Goal: Find specific page/section: Find specific page/section

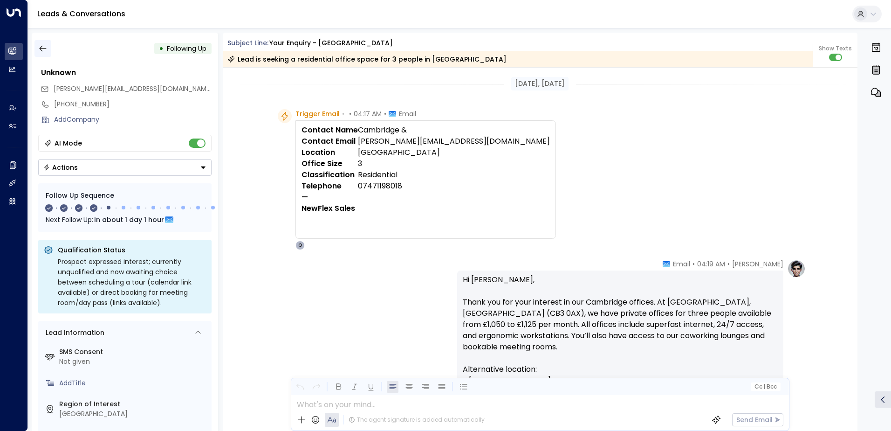
click at [42, 49] on icon "button" at bounding box center [42, 48] width 9 height 9
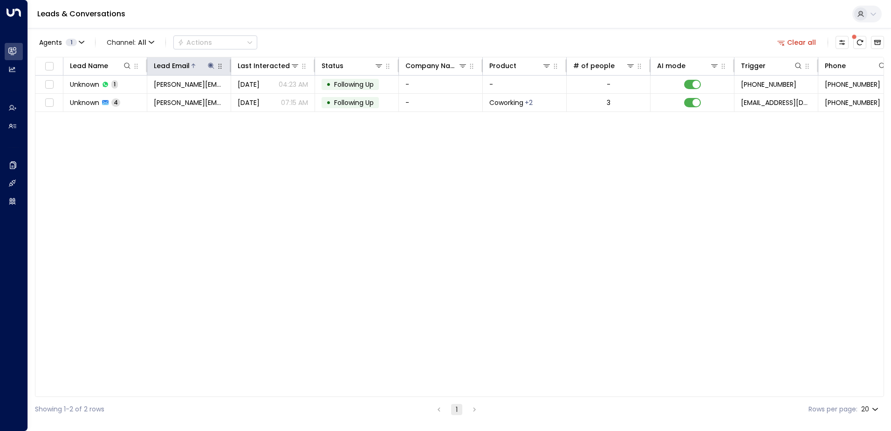
click at [208, 66] on icon at bounding box center [210, 65] width 7 height 7
click at [268, 100] on icon "button" at bounding box center [270, 99] width 6 height 6
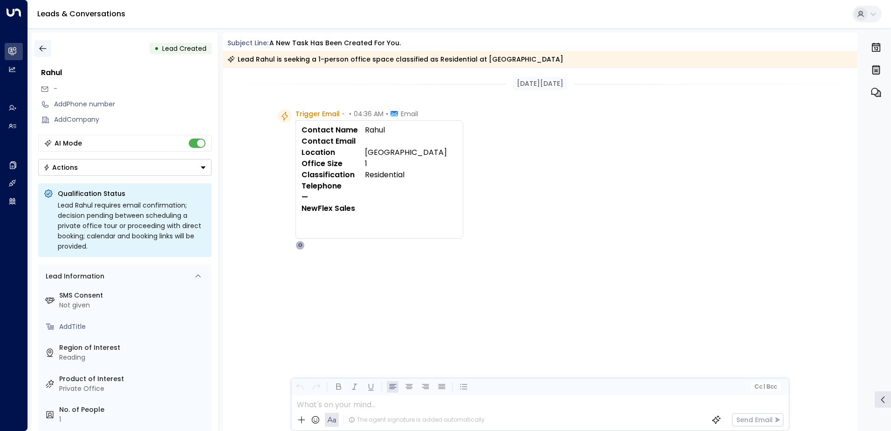
click at [44, 48] on icon "button" at bounding box center [42, 48] width 9 height 9
